Goal: Navigation & Orientation: Find specific page/section

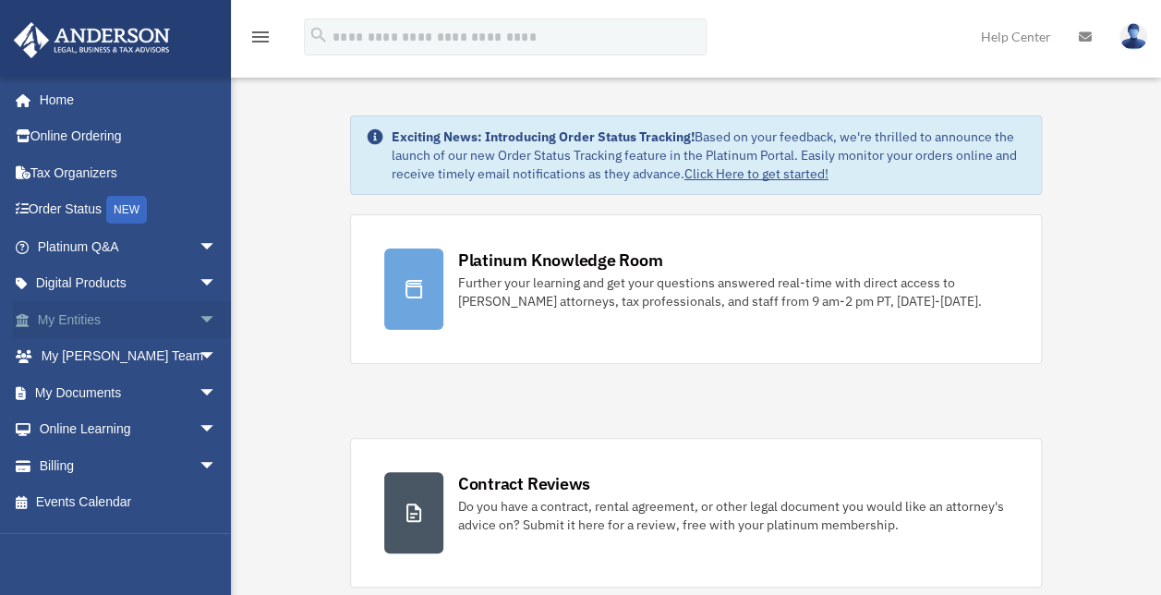
click at [199, 320] on span "arrow_drop_down" at bounding box center [217, 320] width 37 height 38
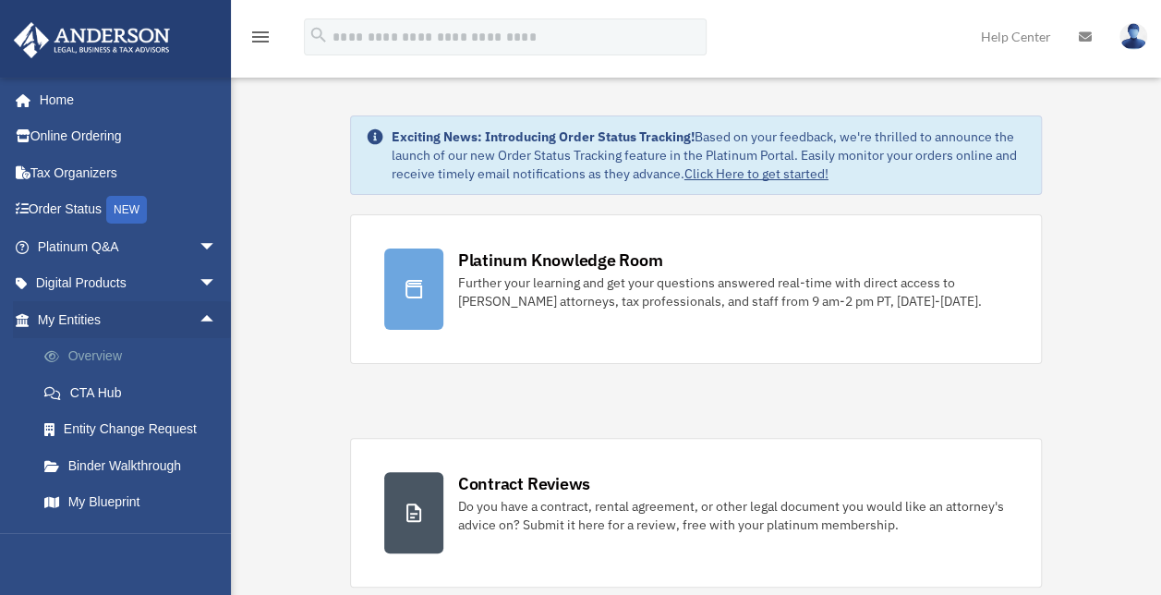
click at [100, 358] on link "Overview" at bounding box center [135, 356] width 219 height 37
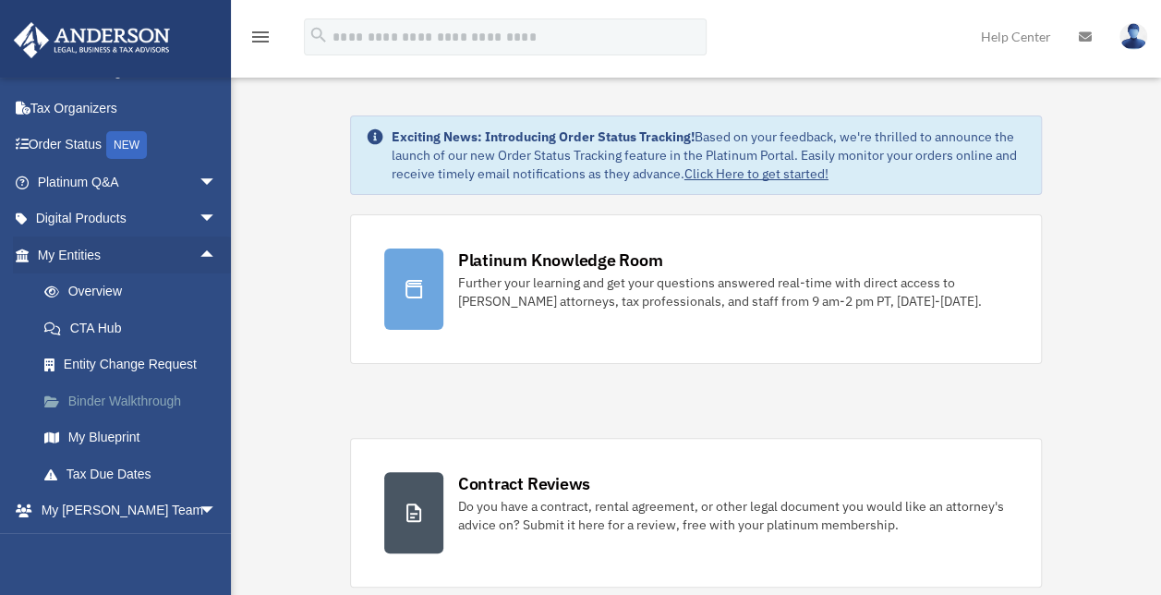
scroll to position [92, 0]
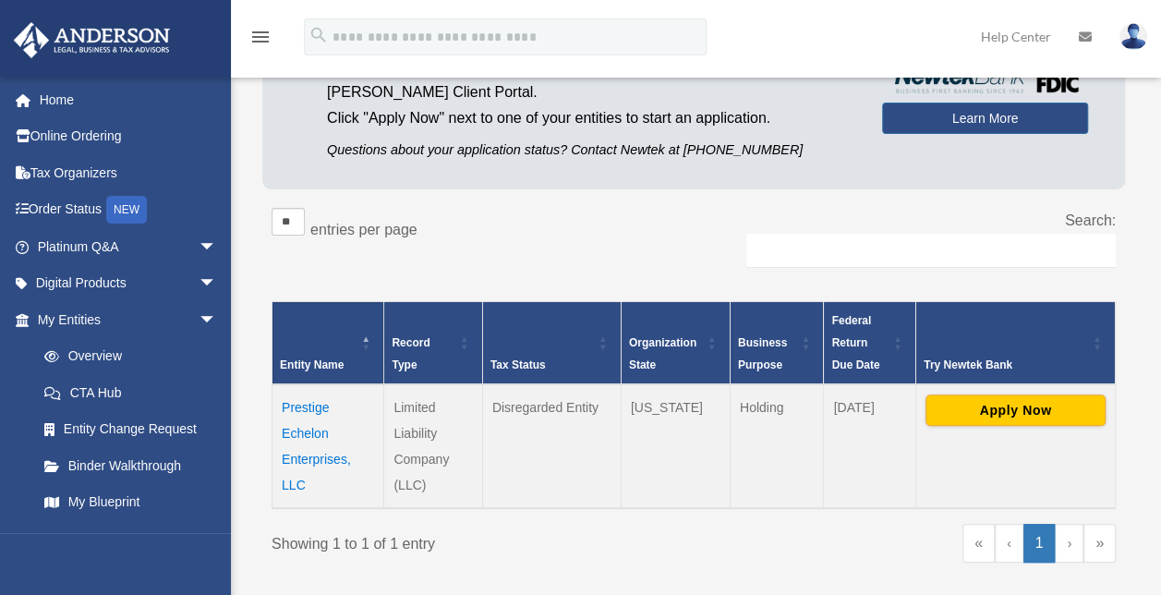
scroll to position [185, 0]
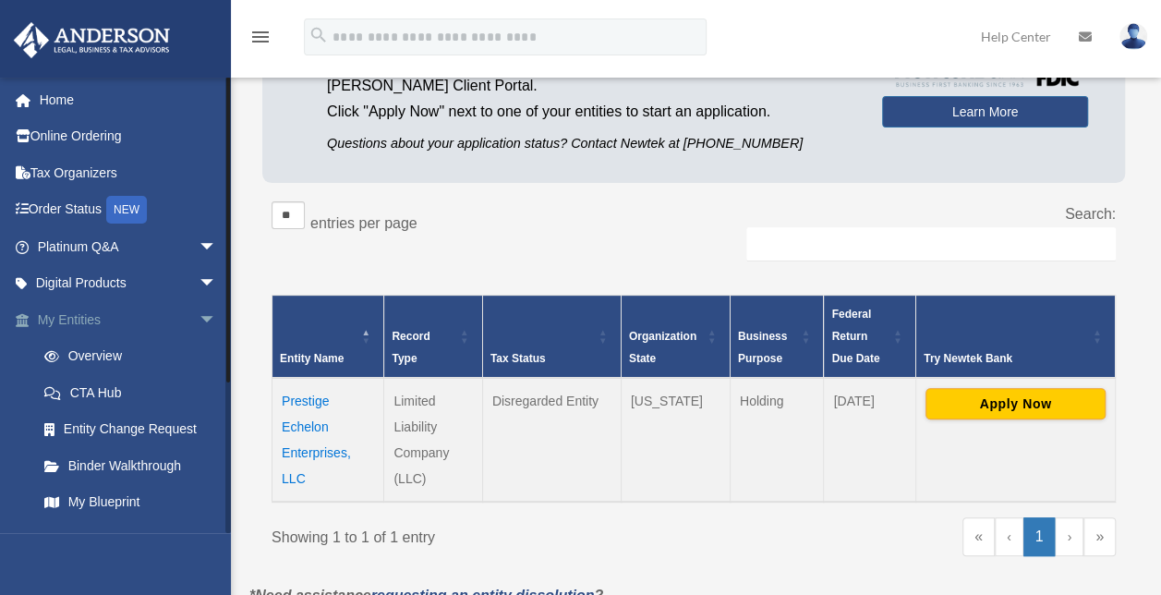
click at [199, 317] on span "arrow_drop_down" at bounding box center [217, 320] width 37 height 38
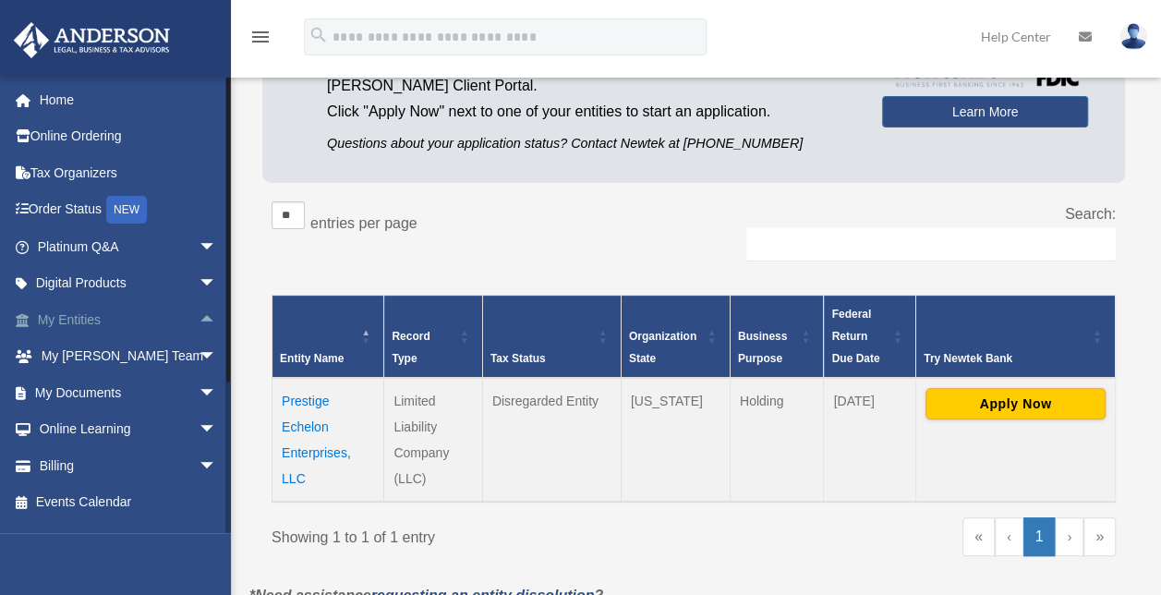
click at [199, 318] on span "arrow_drop_up" at bounding box center [217, 320] width 37 height 38
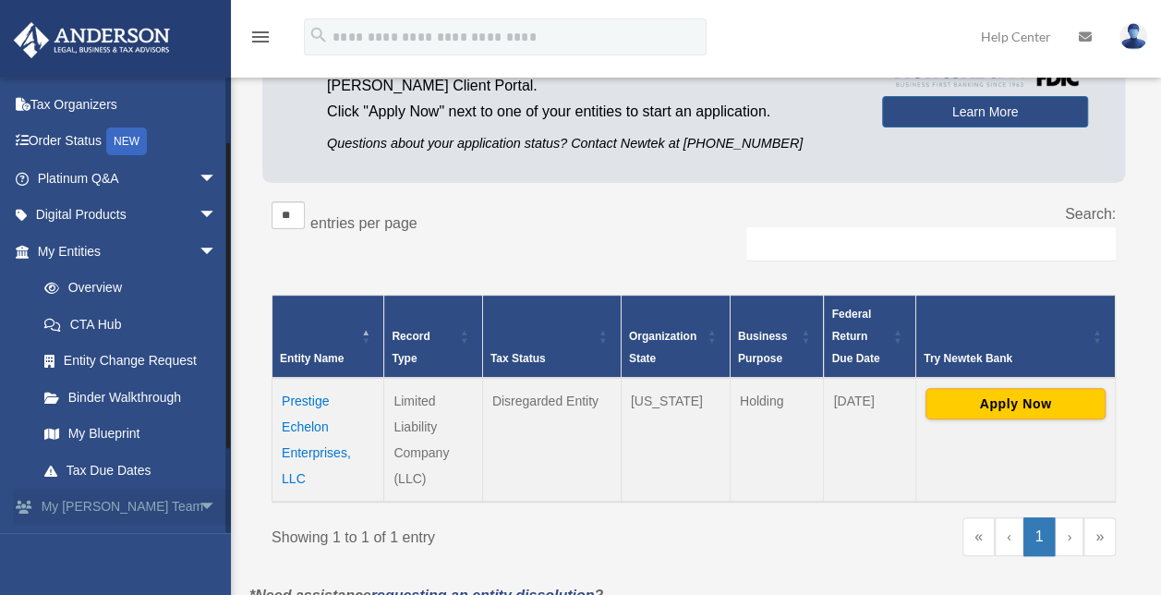
scroll to position [92, 0]
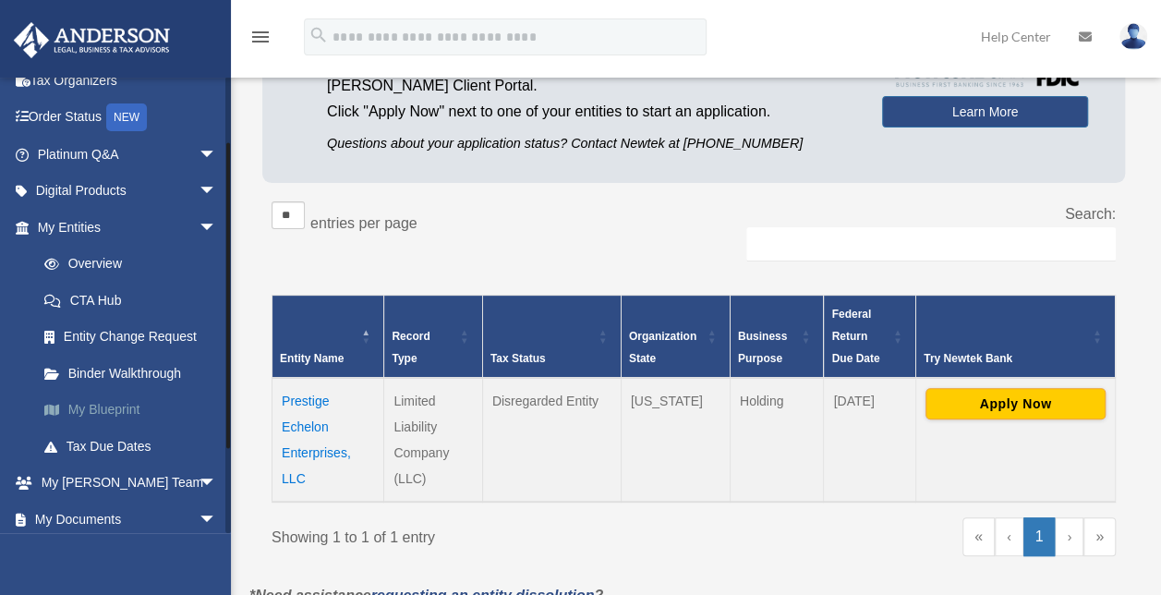
click at [100, 412] on link "My Blueprint" at bounding box center [135, 410] width 219 height 37
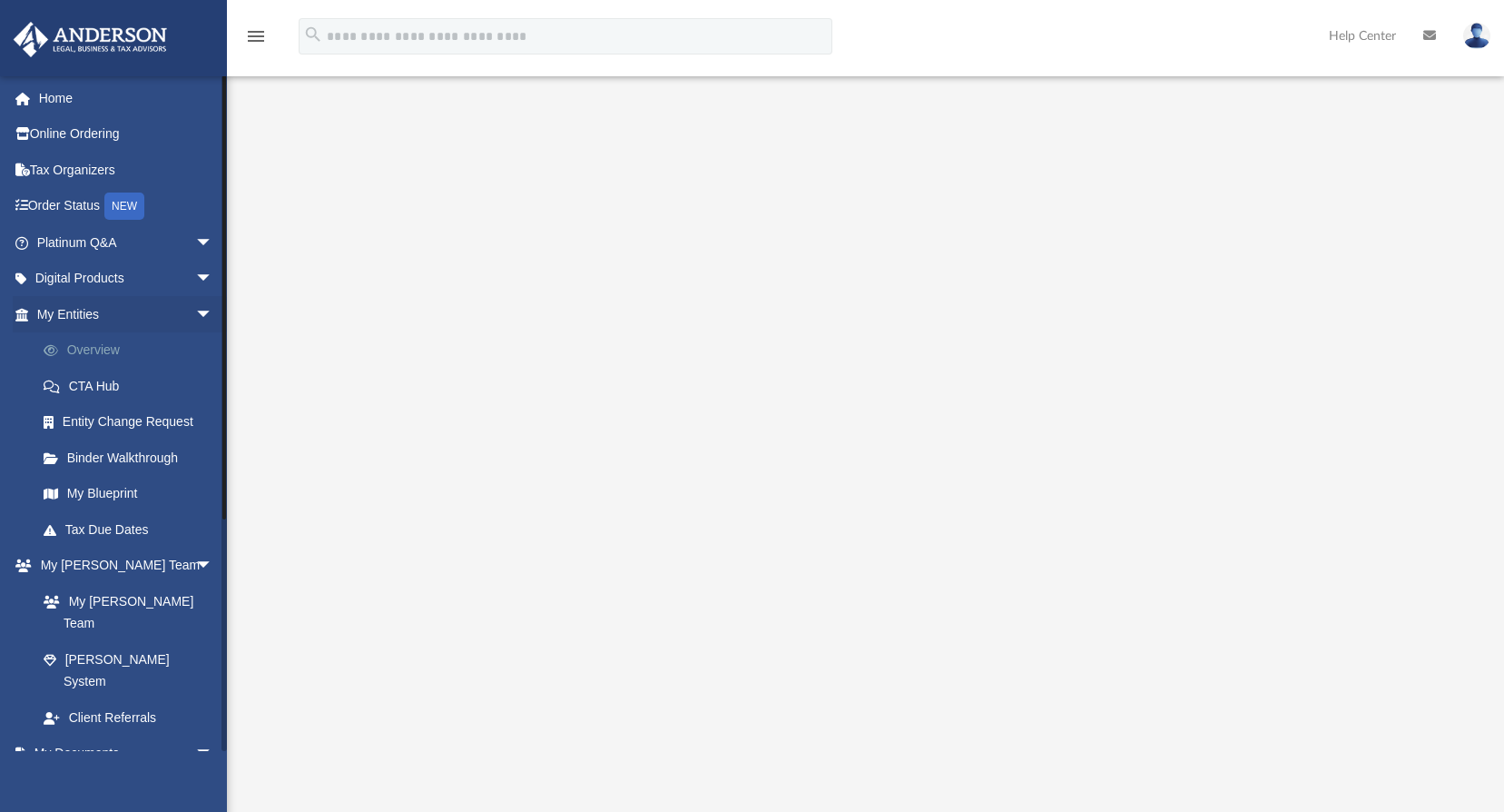
click at [87, 350] on link "Overview" at bounding box center [133, 350] width 215 height 36
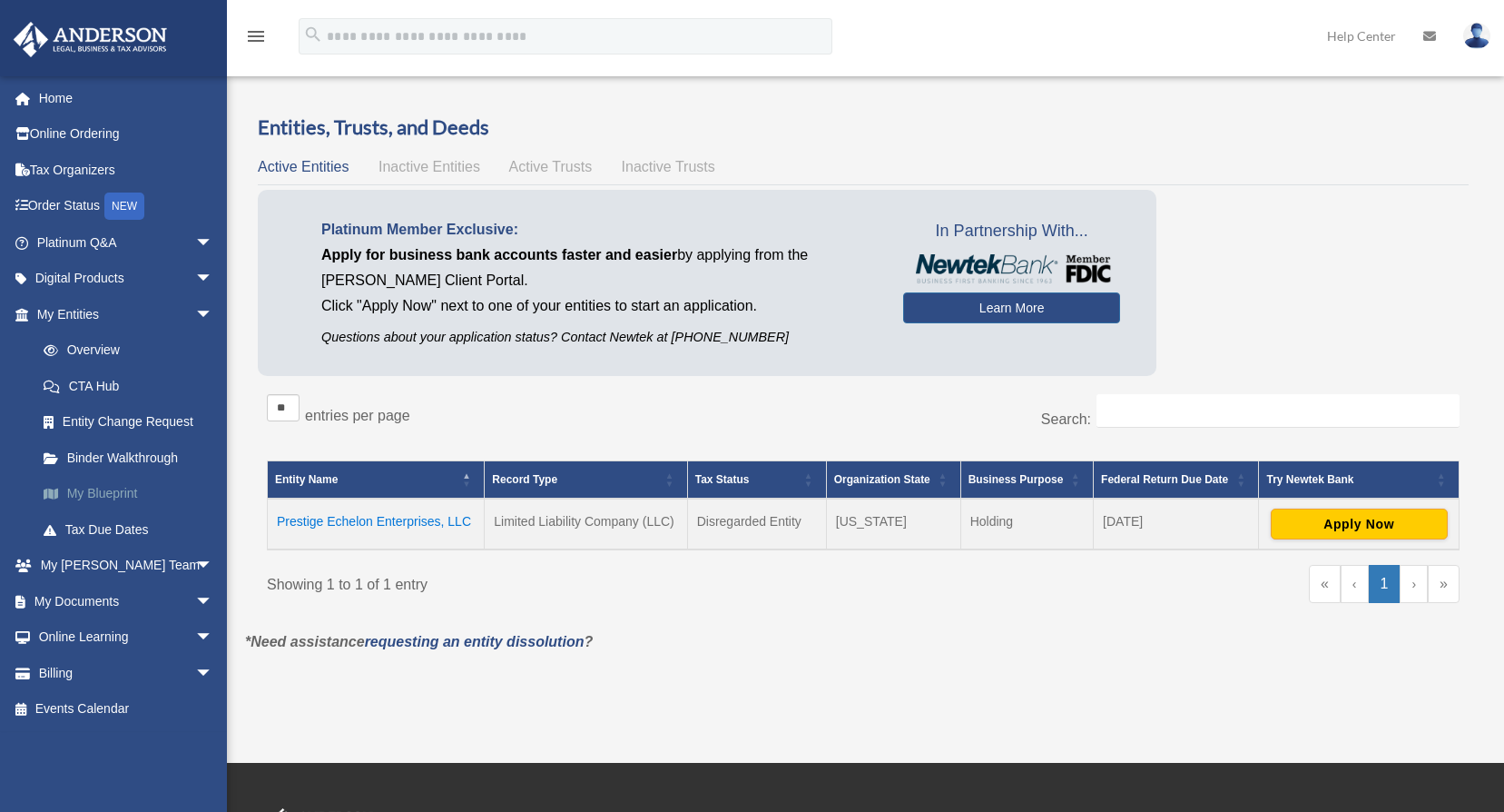
click at [89, 491] on link "My Blueprint" at bounding box center [133, 493] width 215 height 36
